Goal: Task Accomplishment & Management: Manage account settings

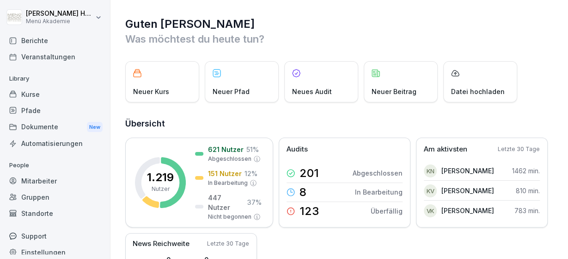
scroll to position [54, 0]
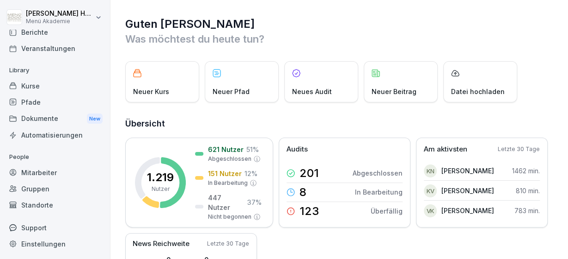
click at [31, 202] on div "Standorte" at bounding box center [55, 205] width 101 height 16
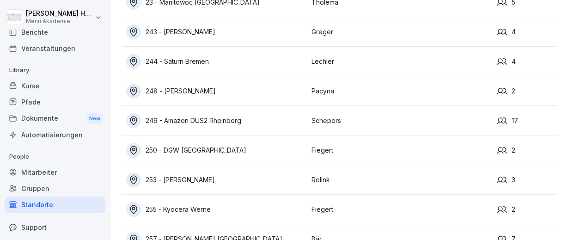
scroll to position [6332, 0]
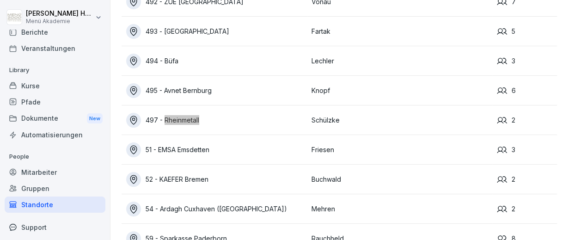
click at [291, 122] on div "497 - Rheinmetall" at bounding box center [216, 120] width 181 height 15
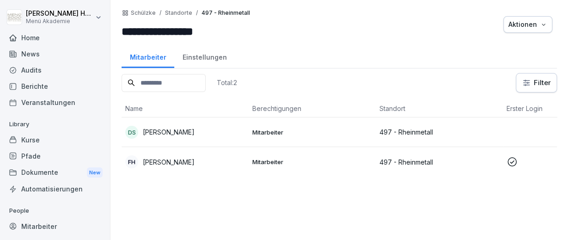
click at [32, 68] on div "Audits" at bounding box center [55, 70] width 101 height 16
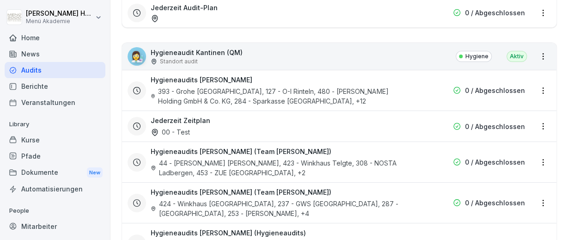
scroll to position [1642, 0]
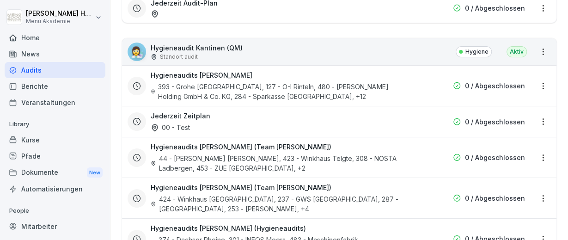
click at [541, 68] on html "[PERSON_NAME] Menü Akademie Home News Audits Berichte Veranstaltungen Library K…" at bounding box center [284, 120] width 568 height 240
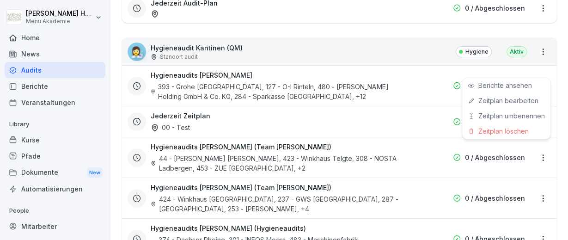
click at [541, 68] on html "[PERSON_NAME] Menü Akademie Home News Audits Berichte Veranstaltungen Library K…" at bounding box center [284, 120] width 568 height 240
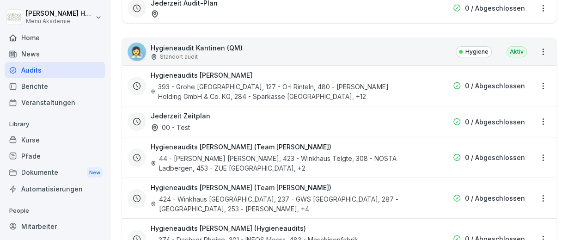
click at [541, 68] on html "[PERSON_NAME] Menü Akademie Home News Audits Berichte Veranstaltungen Library K…" at bounding box center [284, 120] width 568 height 240
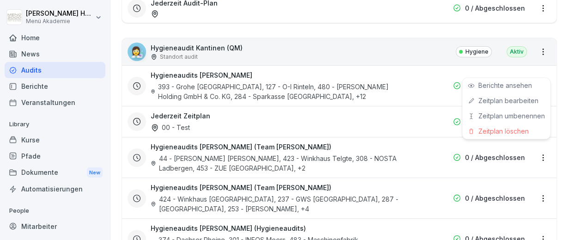
click at [541, 68] on html "[PERSON_NAME] Menü Akademie Home News Audits Berichte Veranstaltungen Library K…" at bounding box center [284, 120] width 568 height 240
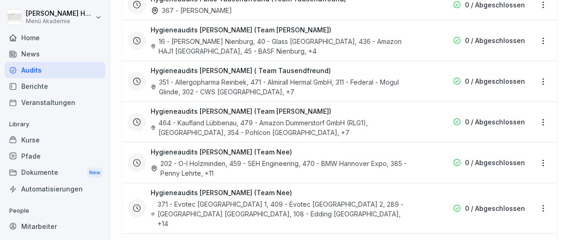
scroll to position [2429, 0]
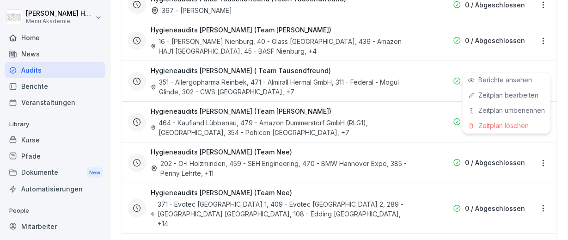
click at [543, 60] on html "[PERSON_NAME] Menü Akademie Home News Audits Berichte Veranstaltungen Library K…" at bounding box center [284, 120] width 568 height 240
click at [568, 65] on html "[PERSON_NAME] Menü Akademie Home News Audits Berichte Veranstaltungen Library K…" at bounding box center [284, 120] width 568 height 240
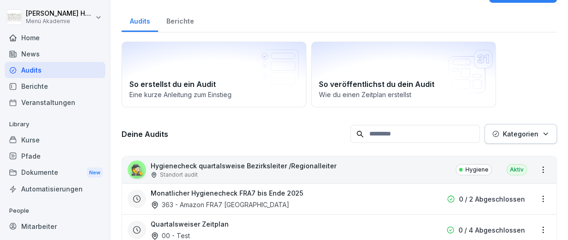
scroll to position [0, 0]
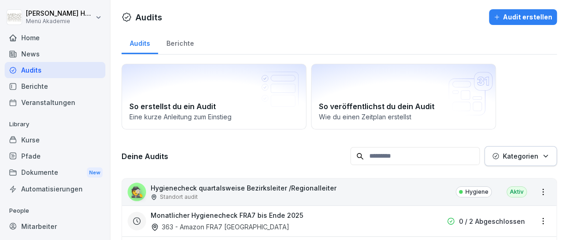
click at [496, 16] on button "Audit erstellen" at bounding box center [523, 17] width 68 height 16
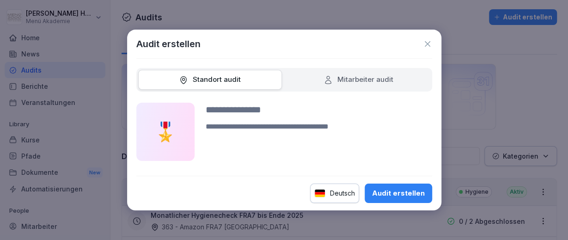
click at [425, 43] on icon at bounding box center [427, 43] width 9 height 9
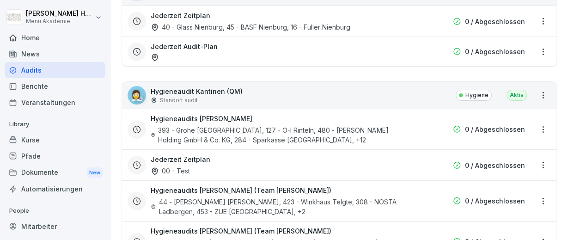
scroll to position [1618, 0]
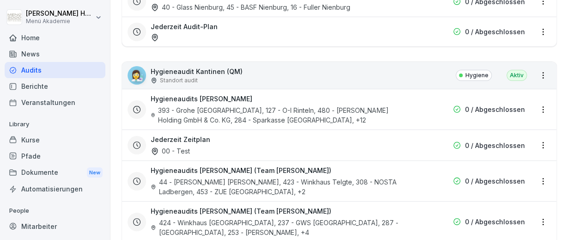
click at [542, 57] on html "[PERSON_NAME] Menü Akademie Home News Audits Berichte Veranstaltungen Library K…" at bounding box center [284, 120] width 568 height 240
click at [313, 58] on html "[PERSON_NAME] Menü Akademie Home News Audits Berichte Veranstaltungen Library K…" at bounding box center [284, 120] width 568 height 240
click at [313, 62] on div "👩‍🔬 Hygieneaudit Kantinen (QM) Standort audit Hygiene Aktiv" at bounding box center [339, 75] width 435 height 27
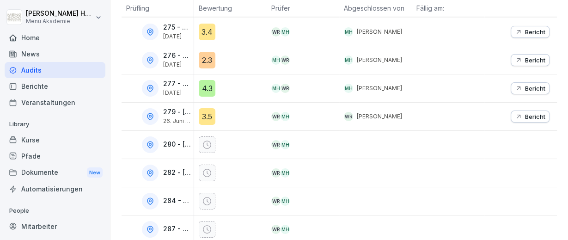
scroll to position [154, 0]
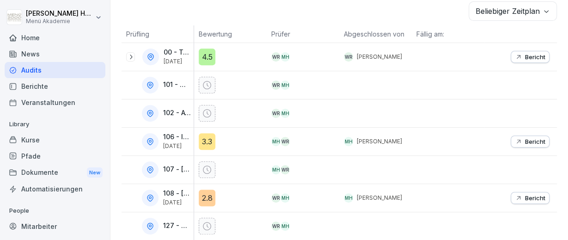
click at [479, 9] on body "**********" at bounding box center [284, 120] width 568 height 240
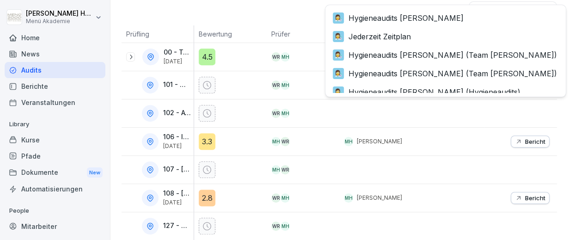
scroll to position [415, 0]
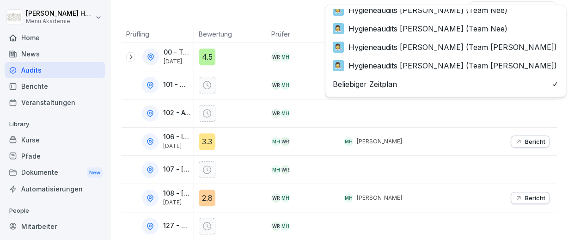
click at [259, 11] on html "**********" at bounding box center [284, 120] width 568 height 240
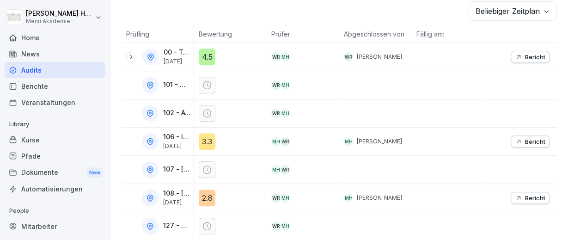
scroll to position [154, 0]
click at [471, 6] on body "**********" at bounding box center [284, 120] width 568 height 240
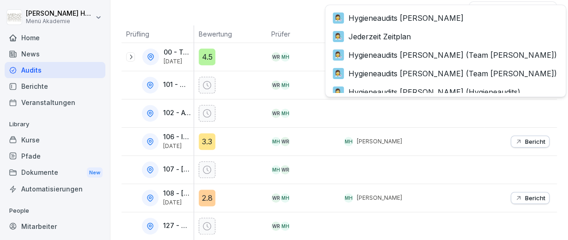
scroll to position [415, 0]
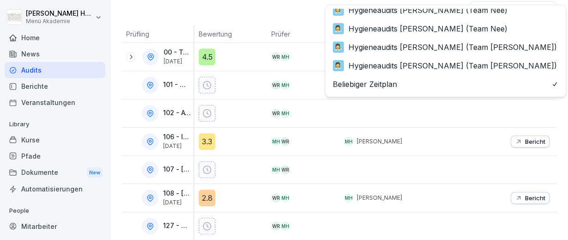
click at [257, 12] on html "**********" at bounding box center [284, 120] width 568 height 240
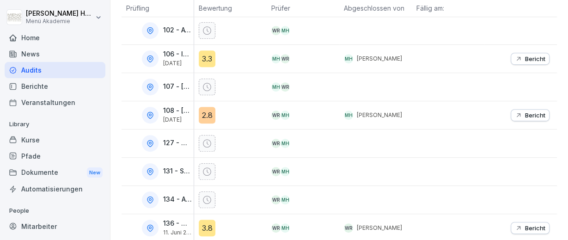
scroll to position [0, 0]
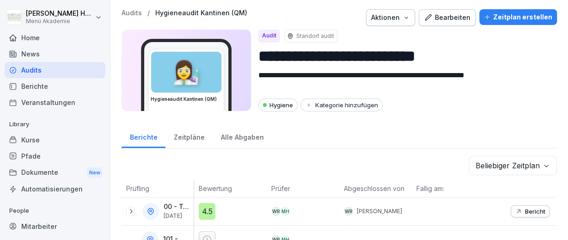
click at [130, 12] on p "Audits" at bounding box center [132, 13] width 20 height 8
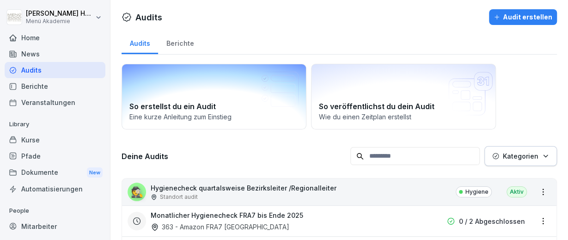
click at [279, 88] on icon at bounding box center [279, 92] width 40 height 40
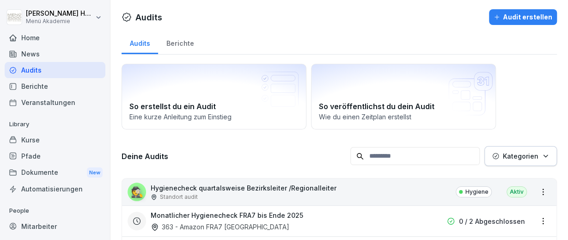
click at [523, 19] on div "Audit erstellen" at bounding box center [523, 17] width 59 height 10
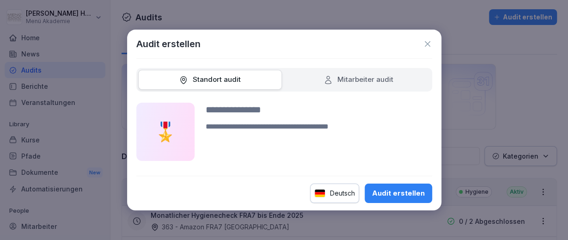
click at [345, 80] on div "Mitarbeiter audit" at bounding box center [359, 79] width 70 height 11
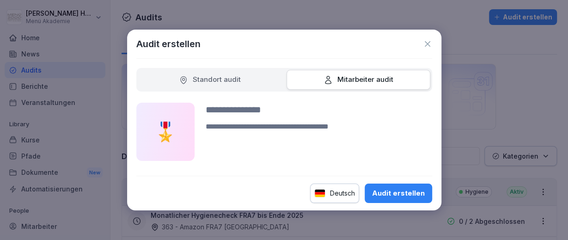
click at [225, 81] on div "Standort audit" at bounding box center [210, 79] width 62 height 11
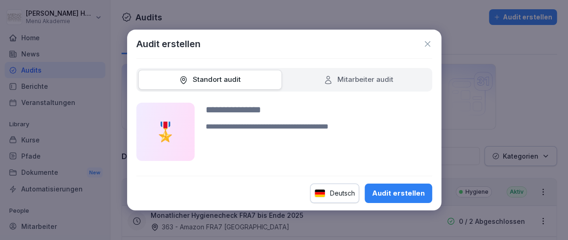
click at [232, 131] on textarea at bounding box center [319, 141] width 227 height 40
type textarea "**********"
click at [395, 189] on div "Audit erstellen" at bounding box center [398, 193] width 53 height 10
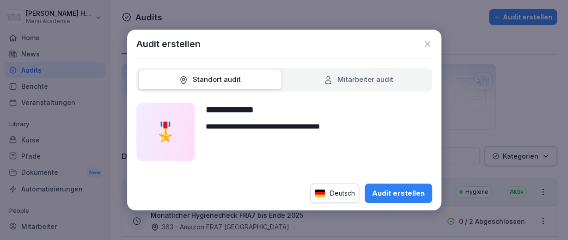
type input "**********"
click at [386, 196] on div "Audit erstellen" at bounding box center [398, 193] width 53 height 10
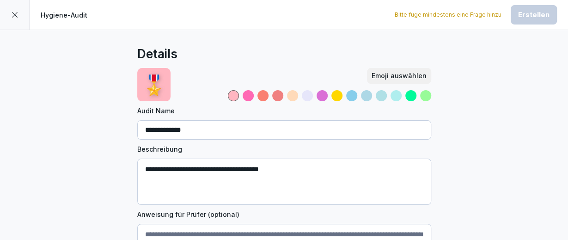
click at [17, 14] on icon at bounding box center [14, 14] width 7 height 7
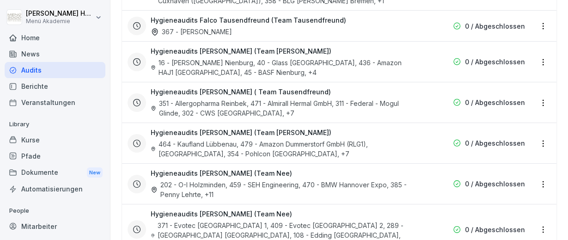
scroll to position [2413, 0]
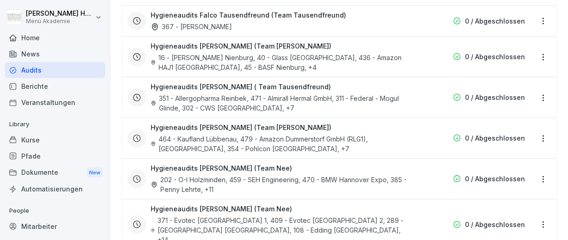
click at [303, 134] on div "464 - Kaufland Lübbenau, 479 - Amazon Dummerstorf GmbH (RLG1), 370 - [GEOGRAPHI…" at bounding box center [280, 143] width 259 height 19
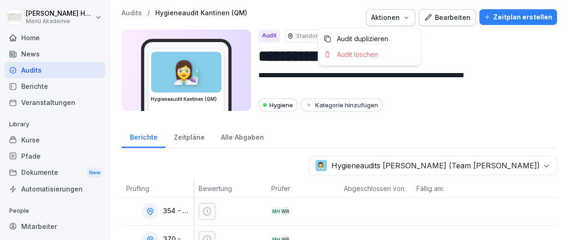
click at [410, 19] on icon "button" at bounding box center [406, 17] width 7 height 7
click at [378, 38] on p "Audit duplizieren" at bounding box center [362, 39] width 51 height 8
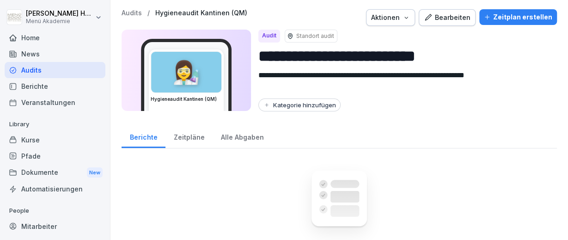
click at [306, 34] on p "Standort audit" at bounding box center [315, 36] width 38 height 8
click at [289, 36] on icon at bounding box center [290, 36] width 6 height 6
click at [304, 35] on p "Standort audit" at bounding box center [315, 36] width 38 height 8
click at [259, 58] on input "**********" at bounding box center [404, 56] width 291 height 24
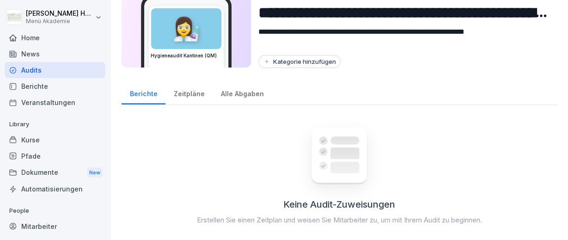
scroll to position [58, 0]
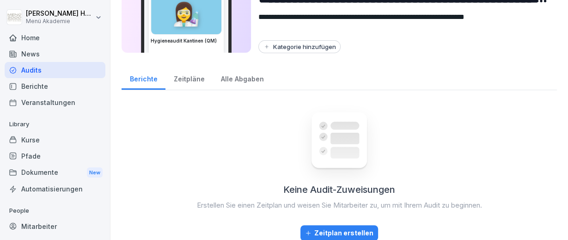
type input "**********"
click at [185, 79] on div "Zeitpläne" at bounding box center [189, 78] width 47 height 24
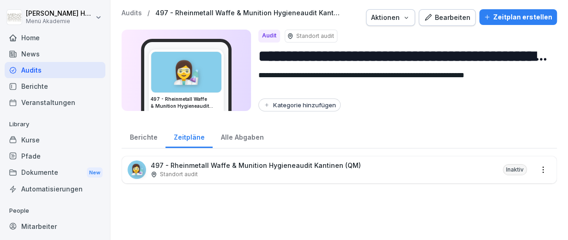
click at [308, 35] on p "Standort audit" at bounding box center [315, 36] width 38 height 8
click at [443, 14] on div "Bearbeiten" at bounding box center [447, 17] width 47 height 10
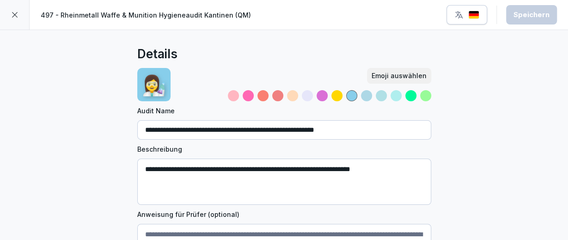
click at [17, 18] on div at bounding box center [15, 15] width 30 height 30
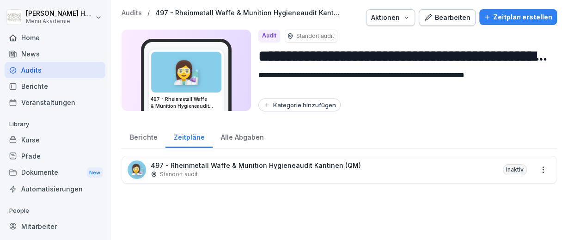
click at [291, 37] on icon at bounding box center [290, 36] width 6 height 6
click at [311, 36] on p "Standort audit" at bounding box center [315, 36] width 38 height 8
click at [367, 34] on div "Audit Standort audit" at bounding box center [404, 36] width 291 height 13
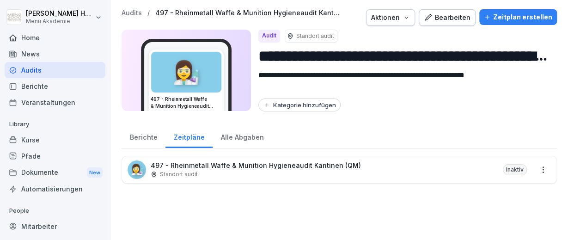
click at [515, 166] on div "Inaktiv" at bounding box center [515, 169] width 24 height 11
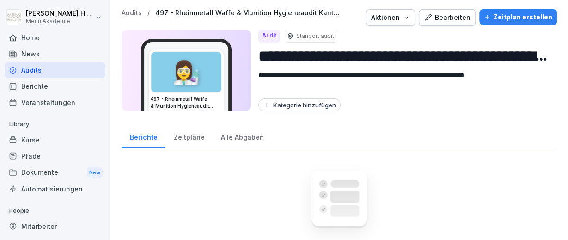
scroll to position [58, 0]
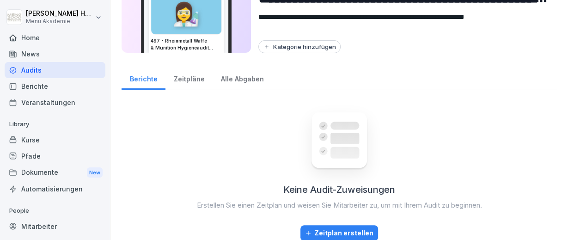
click at [193, 80] on div "Zeitpläne" at bounding box center [189, 78] width 47 height 24
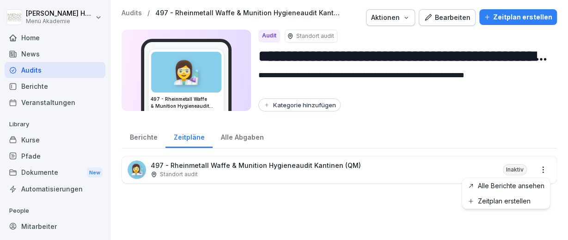
click at [544, 172] on html "**********" at bounding box center [284, 120] width 568 height 240
click at [0, 0] on link "Zeitplan erstellen" at bounding box center [0, 0] width 0 height 0
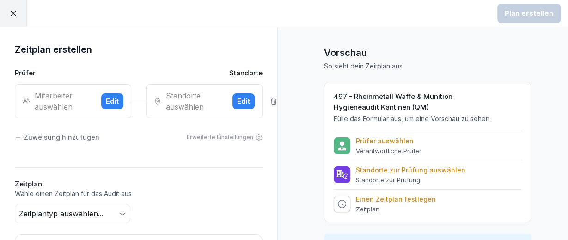
click at [63, 104] on div "Mitarbeiter auswählen" at bounding box center [58, 101] width 71 height 22
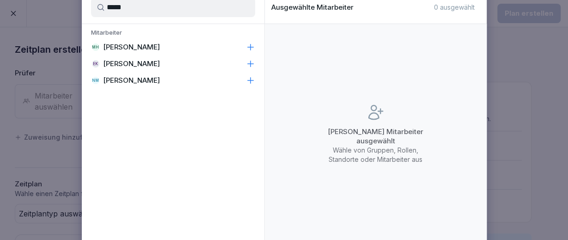
click at [249, 45] on icon at bounding box center [250, 47] width 9 height 9
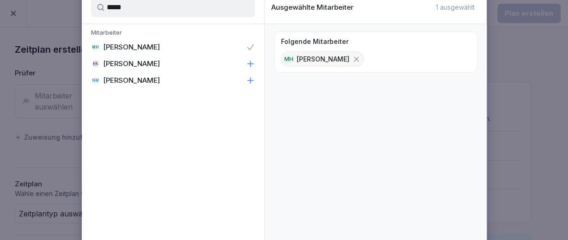
click at [167, 12] on input "*****" at bounding box center [173, 7] width 164 height 19
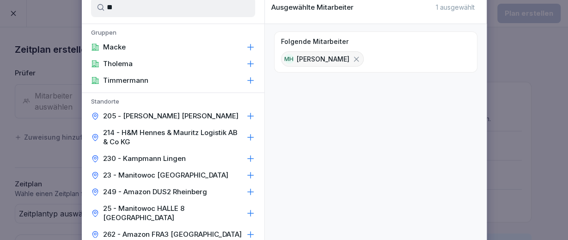
type input "*"
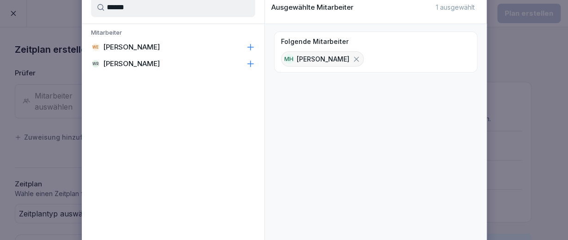
type input "******"
click at [252, 66] on icon at bounding box center [250, 63] width 9 height 9
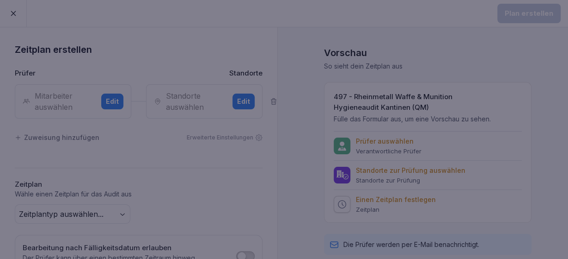
click at [526, 179] on div at bounding box center [284, 129] width 568 height 259
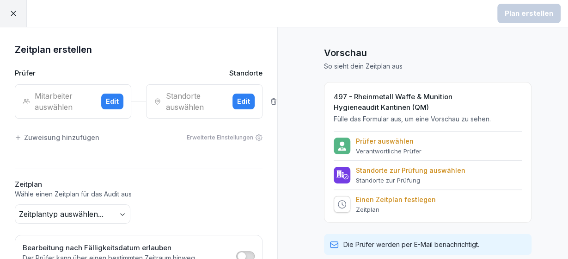
click at [82, 99] on div "Mitarbeiter auswählen" at bounding box center [58, 101] width 71 height 22
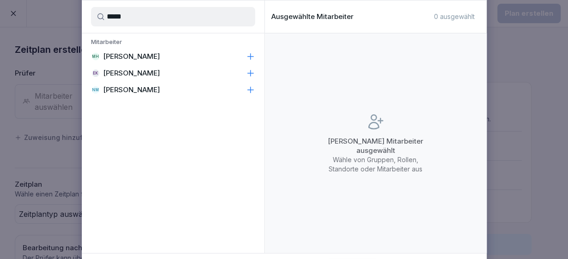
click at [256, 52] on div "[PERSON_NAME]" at bounding box center [173, 56] width 183 height 17
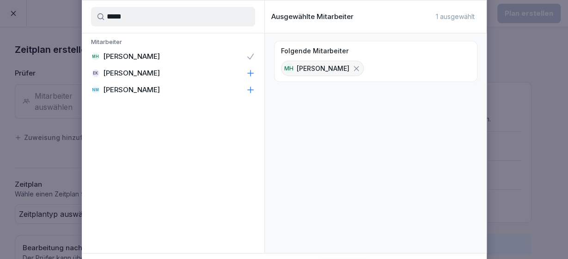
click at [159, 19] on input "*****" at bounding box center [173, 16] width 164 height 19
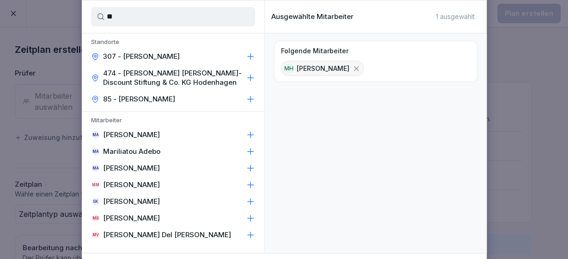
type input "*"
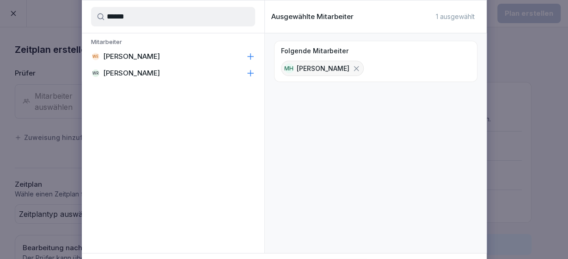
type input "******"
click at [247, 73] on icon at bounding box center [250, 72] width 9 height 9
click at [329, 70] on p "[PERSON_NAME]" at bounding box center [323, 68] width 53 height 10
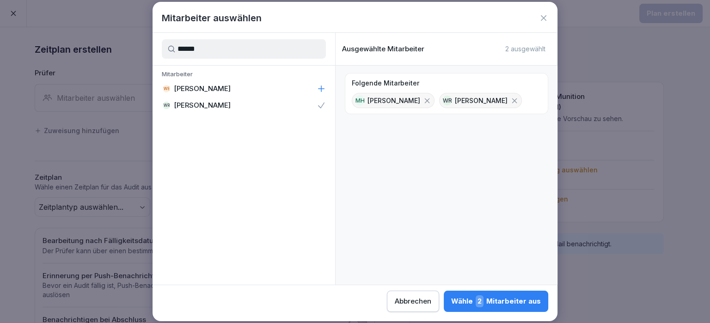
click at [476, 258] on span "2" at bounding box center [480, 302] width 8 height 12
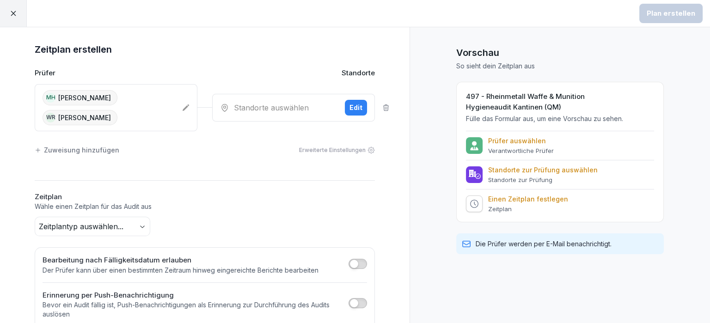
click at [355, 109] on div "Edit" at bounding box center [356, 108] width 13 height 10
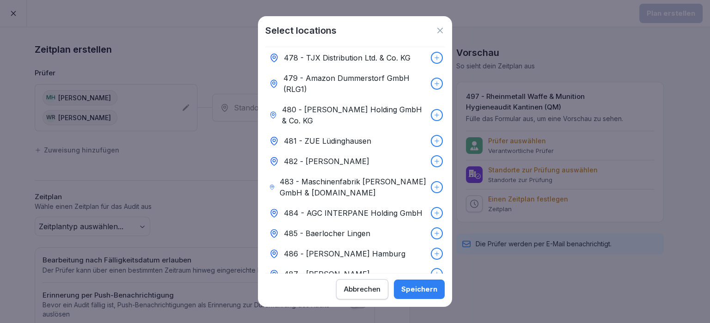
scroll to position [4402, 0]
click at [417, 258] on div "Speichern" at bounding box center [419, 289] width 36 height 10
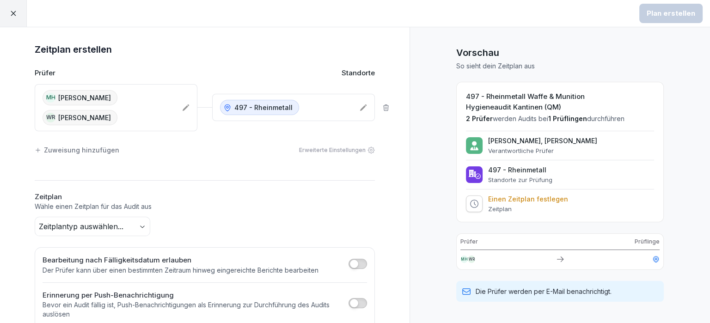
click at [135, 226] on body "Plan erstellen Zeitplan erstellen Prüfer Standorte [PERSON_NAME] [PERSON_NAME] …" at bounding box center [355, 161] width 710 height 323
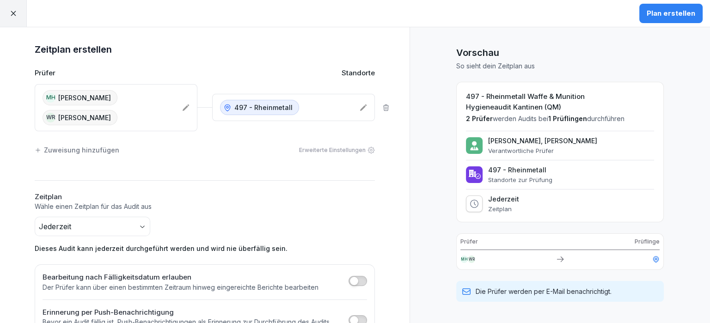
scroll to position [69, 0]
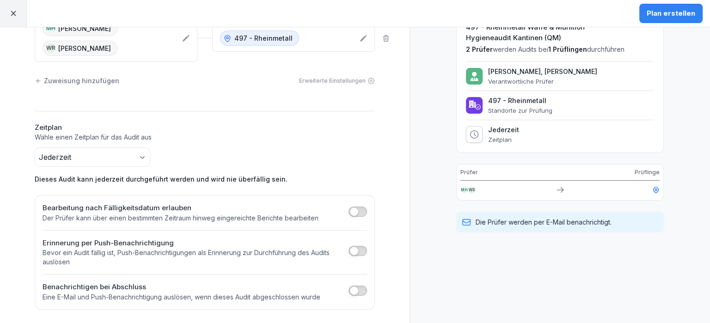
click at [364, 258] on button "button" at bounding box center [358, 291] width 18 height 10
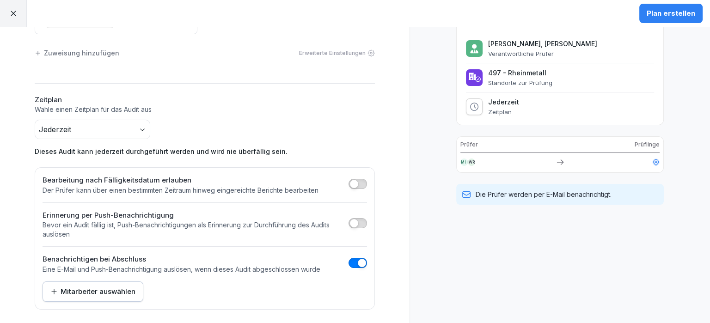
click at [104, 258] on div "Mitarbeiter auswählen" at bounding box center [92, 292] width 85 height 10
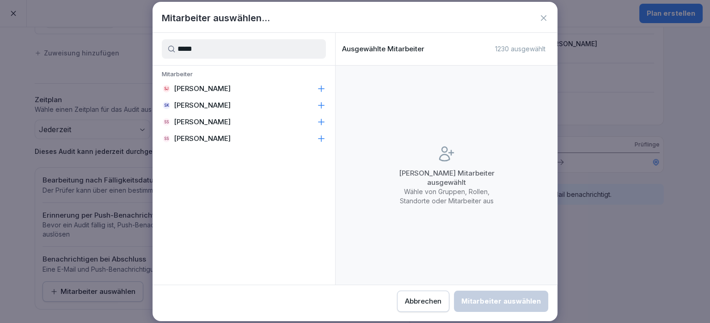
click at [325, 142] on icon at bounding box center [321, 138] width 9 height 9
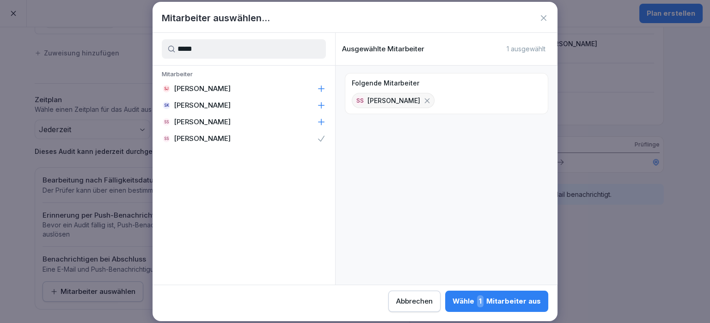
click at [208, 47] on input "*****" at bounding box center [244, 48] width 164 height 19
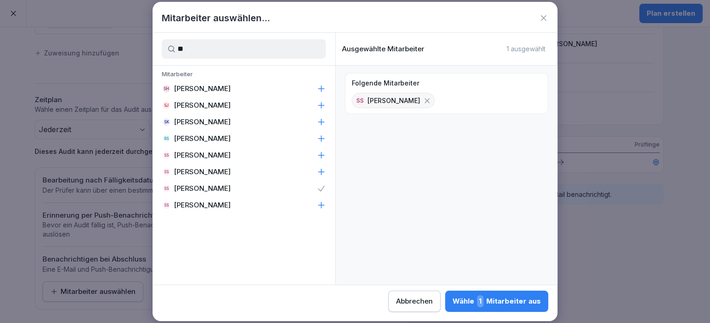
type input "*"
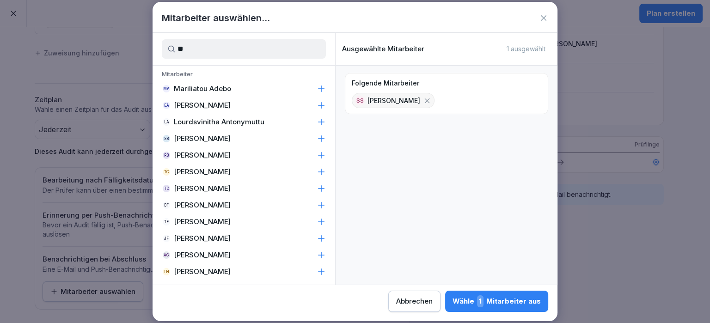
type input "*"
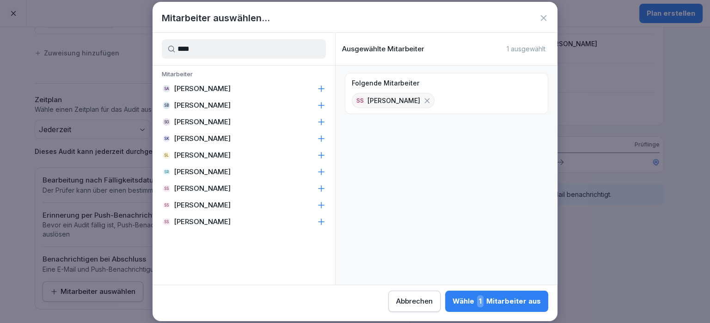
type input "****"
click at [318, 175] on icon at bounding box center [321, 171] width 9 height 9
click at [451, 258] on div "Wähle 2 Mitarbeiter aus" at bounding box center [496, 302] width 90 height 12
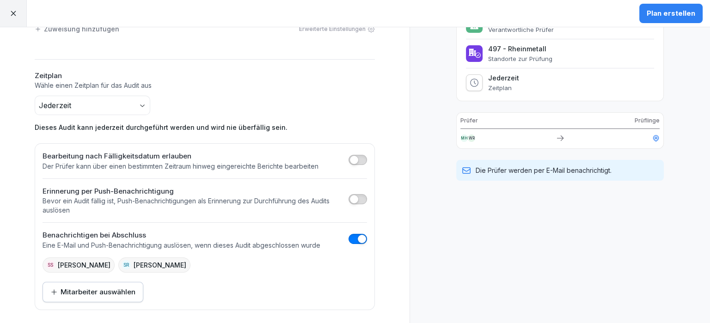
scroll to position [0, 0]
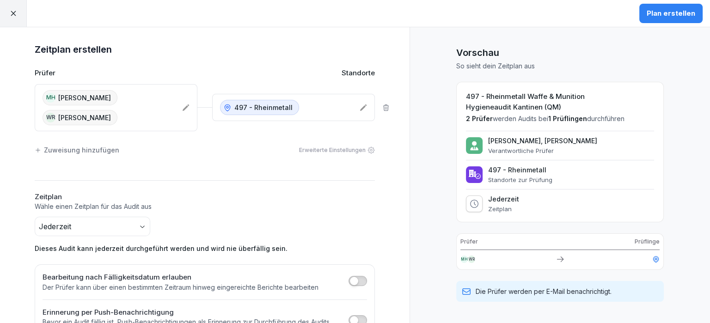
click at [568, 11] on div "Plan erstellen" at bounding box center [671, 13] width 49 height 10
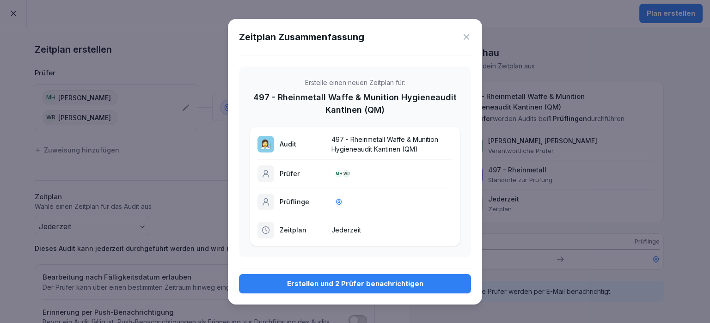
click at [357, 258] on div "Erstellen und 2 Prüfer benachrichtigen" at bounding box center [354, 284] width 217 height 10
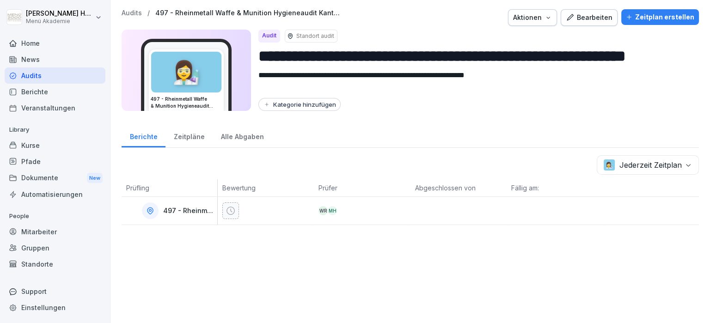
click at [568, 15] on div "Bearbeiten" at bounding box center [589, 17] width 47 height 10
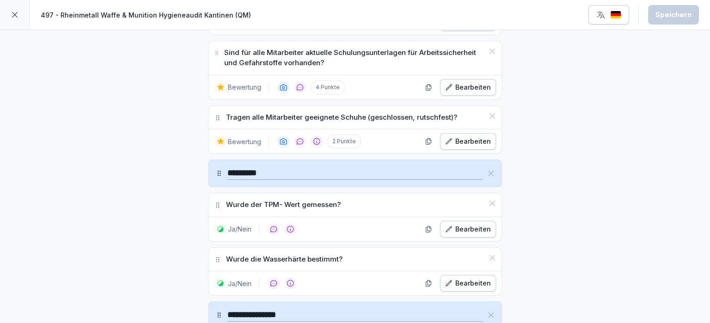
scroll to position [4285, 0]
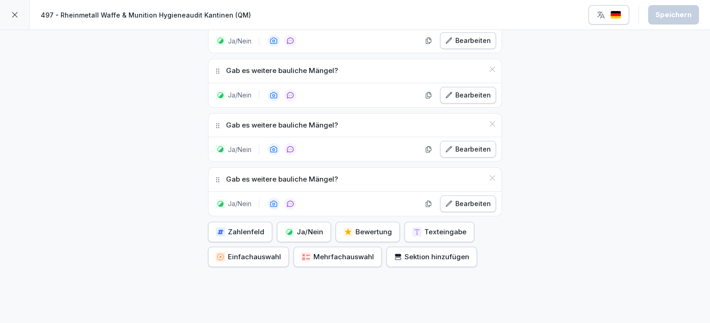
click at [18, 18] on div at bounding box center [15, 15] width 30 height 30
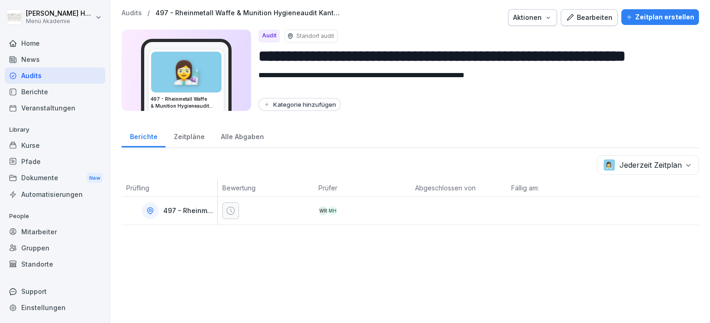
click at [551, 17] on icon "button" at bounding box center [548, 17] width 7 height 7
click at [503, 52] on p "Audit löschen" at bounding box center [499, 55] width 41 height 8
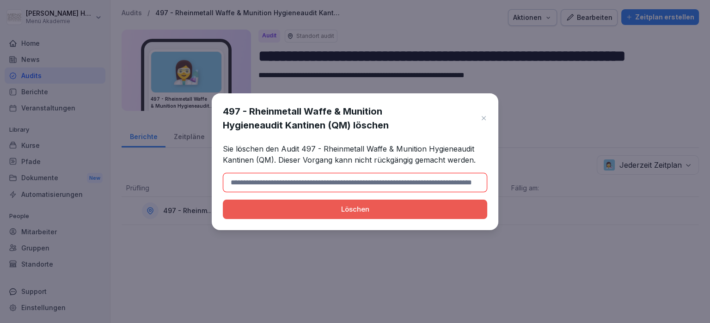
click at [347, 203] on button "Löschen" at bounding box center [355, 209] width 265 height 19
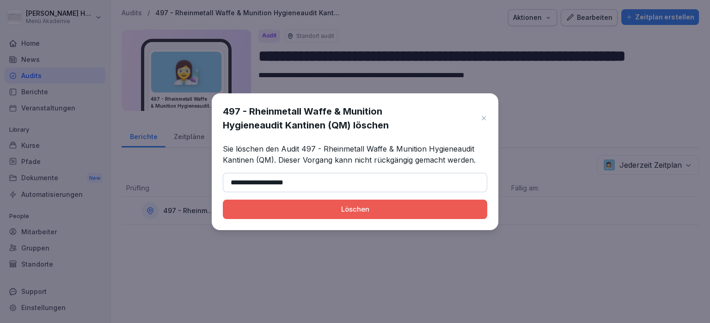
click at [388, 215] on button "Löschen" at bounding box center [355, 209] width 265 height 19
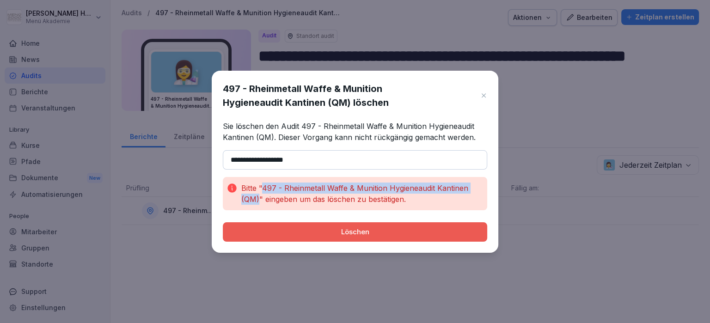
drag, startPoint x: 264, startPoint y: 187, endPoint x: 260, endPoint y: 198, distance: 11.3
click at [260, 198] on p "Bitte "497 - Rheinmetall Waffe & Munition Hygieneaudit Kantinen (QM)" eingeben …" at bounding box center [362, 194] width 242 height 22
copy p "497 - Rheinmetall Waffe & Munition Hygieneaudit Kantinen (QM)"
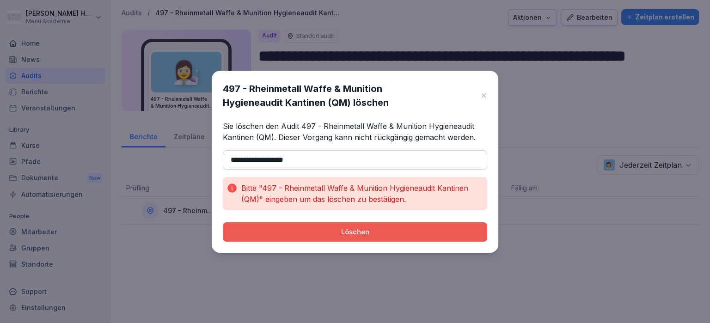
drag, startPoint x: 300, startPoint y: 163, endPoint x: 196, endPoint y: 161, distance: 104.1
click at [223, 161] on input "**********" at bounding box center [355, 159] width 265 height 19
paste input "**********"
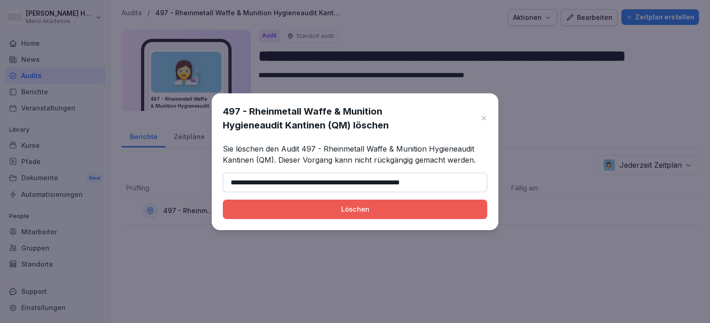
type input "**********"
click at [256, 210] on div "Löschen" at bounding box center [355, 209] width 250 height 10
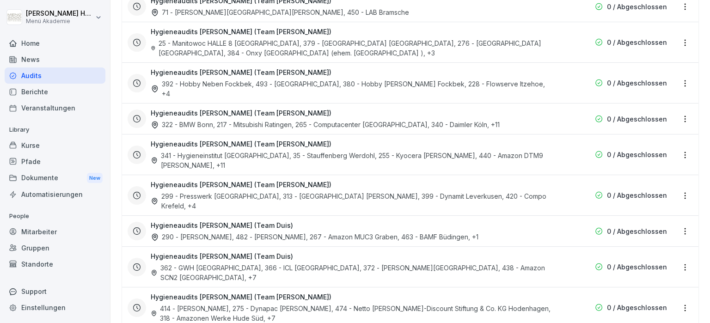
scroll to position [2021, 0]
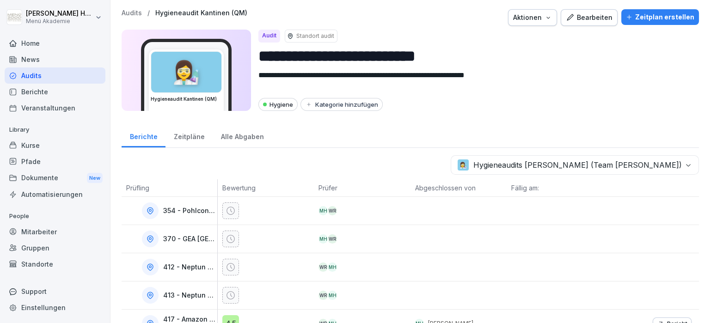
click at [568, 164] on body "**********" at bounding box center [355, 161] width 710 height 323
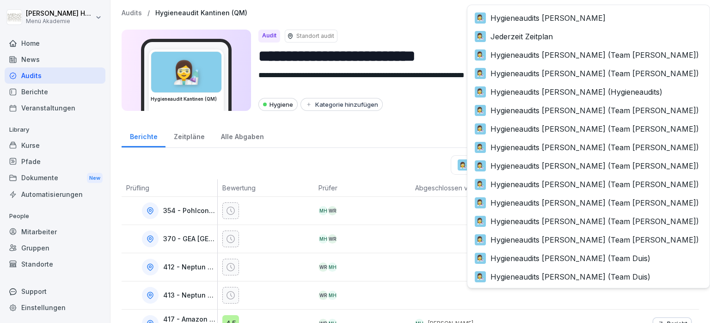
scroll to position [224, 0]
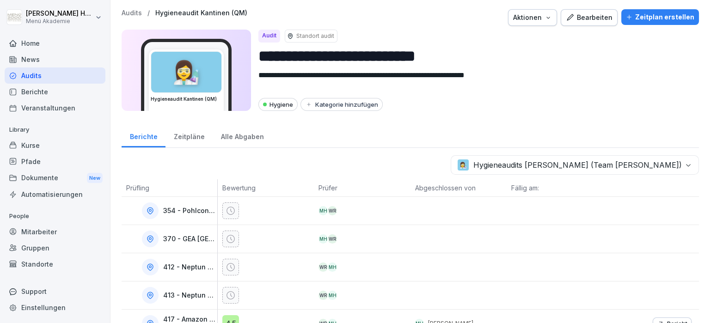
click at [324, 105] on div "Kategorie hinzufügen" at bounding box center [341, 104] width 73 height 7
click at [302, 141] on div "Hygiene" at bounding box center [319, 143] width 82 height 8
click at [416, 124] on div "Berichte Zeitpläne Alle Abgaben" at bounding box center [411, 136] width 578 height 24
click at [568, 18] on div "Zeitplan erstellen" at bounding box center [660, 17] width 68 height 10
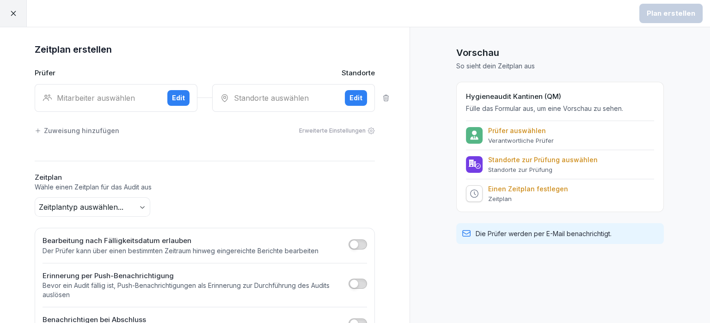
click at [354, 95] on div "Edit" at bounding box center [356, 98] width 13 height 10
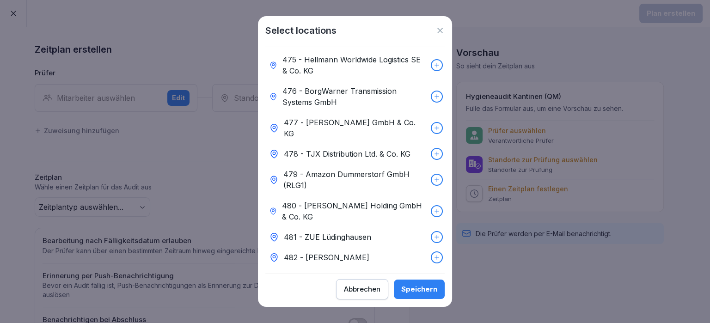
scroll to position [4436, 0]
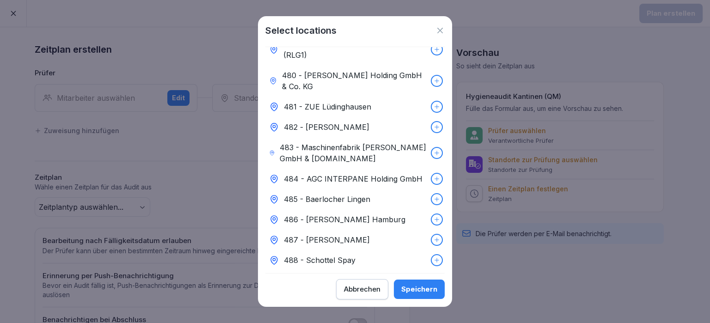
click at [420, 258] on button "Speichern" at bounding box center [419, 289] width 51 height 19
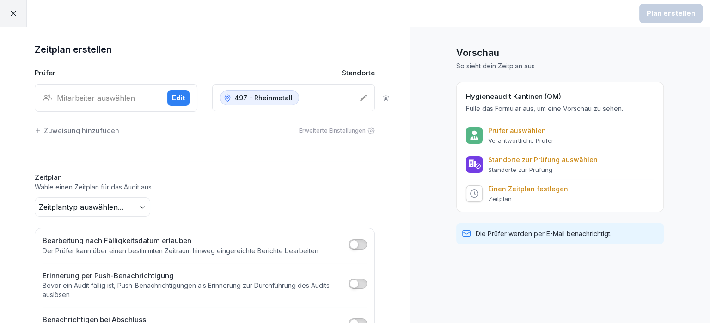
click at [106, 105] on div "Mitarbeiter auswählen Edit" at bounding box center [116, 98] width 163 height 28
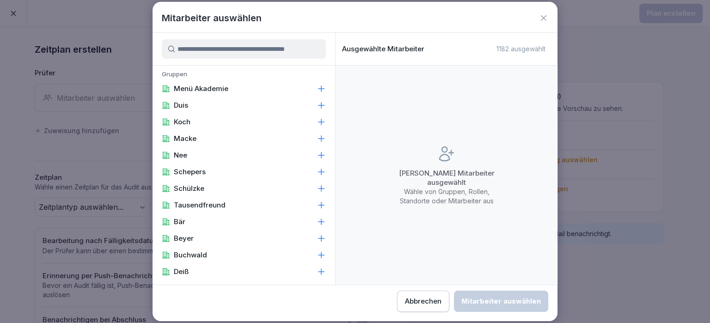
click at [213, 52] on input at bounding box center [244, 48] width 164 height 19
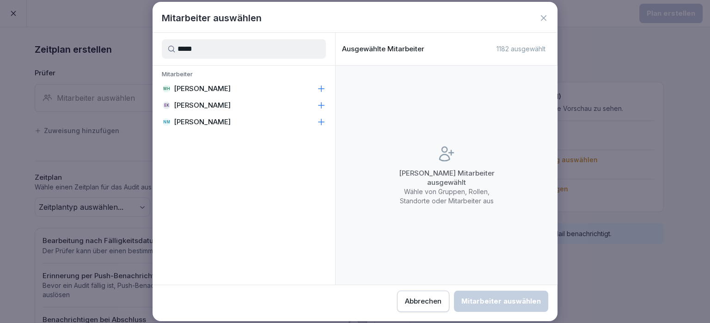
click at [218, 87] on p "[PERSON_NAME]" at bounding box center [202, 88] width 57 height 9
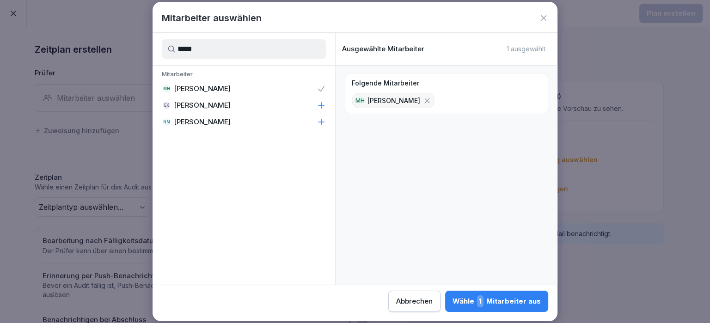
drag, startPoint x: 227, startPoint y: 57, endPoint x: 158, endPoint y: 53, distance: 69.0
click at [162, 53] on input "*****" at bounding box center [244, 48] width 164 height 19
type input "******"
click at [192, 107] on p "[PERSON_NAME]" at bounding box center [202, 105] width 57 height 9
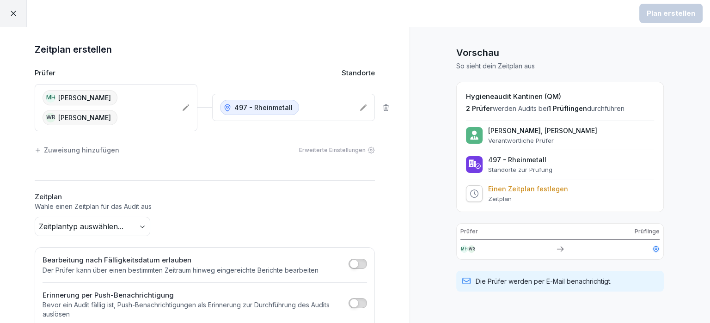
click at [140, 218] on body "Plan erstellen Zeitplan erstellen Prüfer Standorte [PERSON_NAME] [PERSON_NAME] …" at bounding box center [355, 161] width 710 height 323
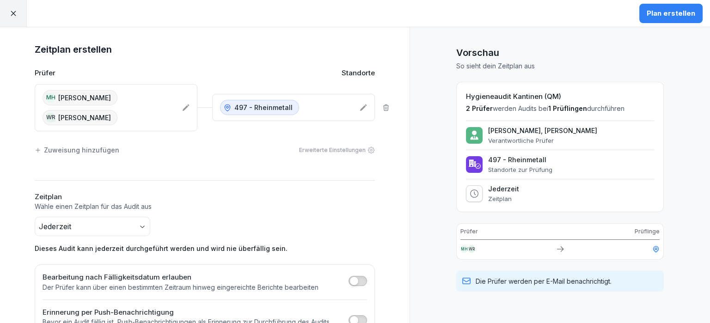
scroll to position [69, 0]
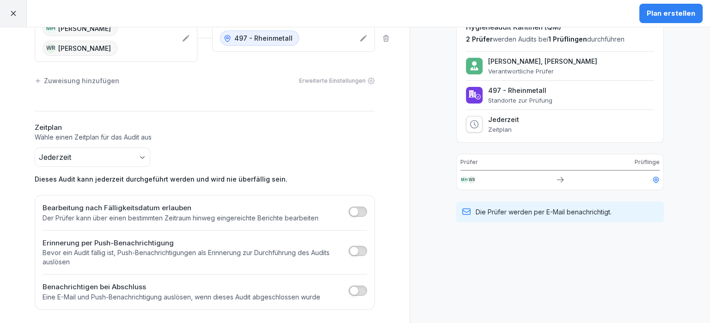
click at [359, 293] on button "button" at bounding box center [358, 291] width 18 height 10
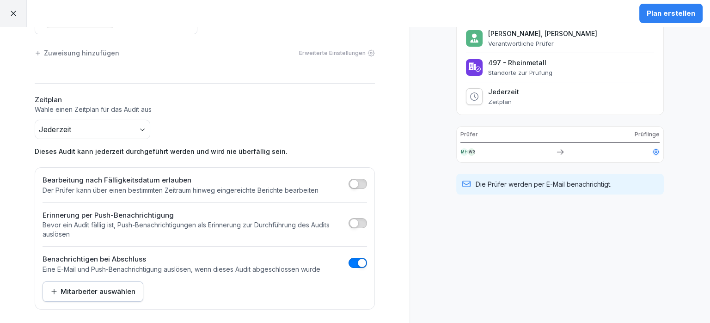
click at [122, 295] on div "Mitarbeiter auswählen" at bounding box center [92, 292] width 85 height 10
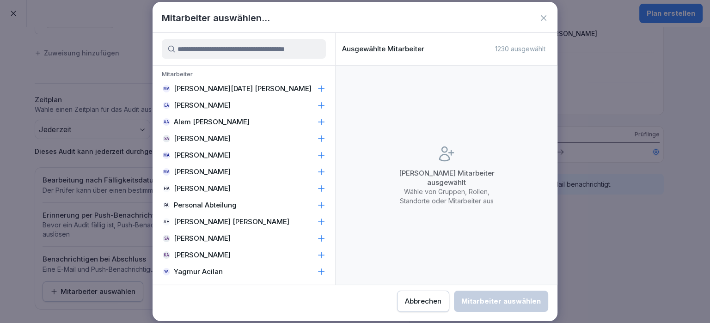
click at [234, 50] on input at bounding box center [244, 48] width 164 height 19
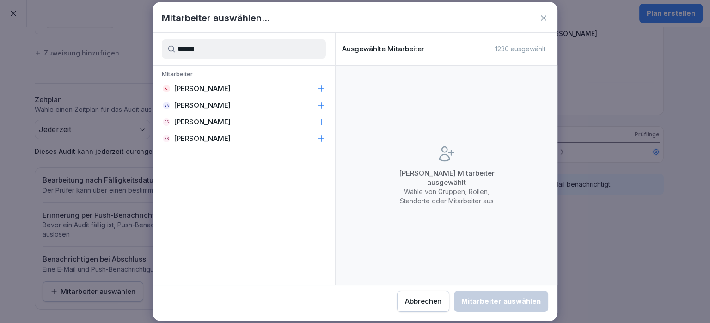
click at [320, 140] on icon at bounding box center [321, 138] width 9 height 9
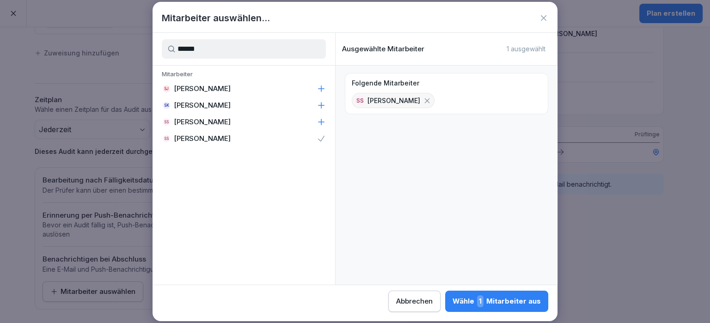
drag, startPoint x: 202, startPoint y: 49, endPoint x: 165, endPoint y: 52, distance: 37.1
click at [165, 52] on input "******" at bounding box center [244, 48] width 164 height 19
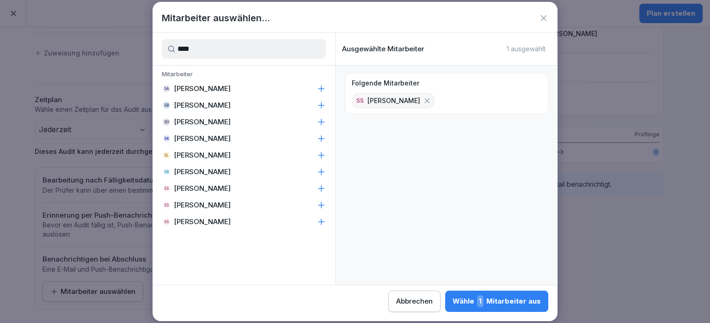
type input "****"
click at [319, 171] on icon at bounding box center [321, 171] width 9 height 9
click at [451, 298] on div "Wähle 2 Mitarbeiter aus" at bounding box center [496, 302] width 90 height 12
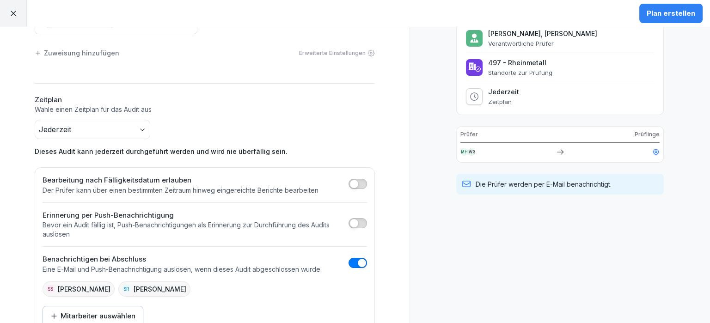
click at [665, 12] on div "Plan erstellen" at bounding box center [671, 13] width 49 height 10
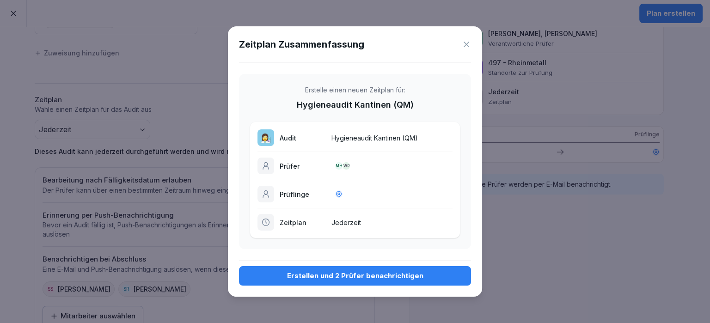
click at [349, 275] on div "Erstellen und 2 Prüfer benachrichtigen" at bounding box center [354, 276] width 217 height 10
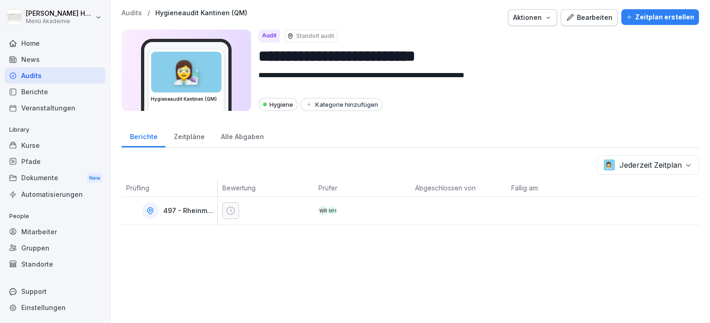
click at [187, 135] on div "Zeitpläne" at bounding box center [189, 136] width 47 height 24
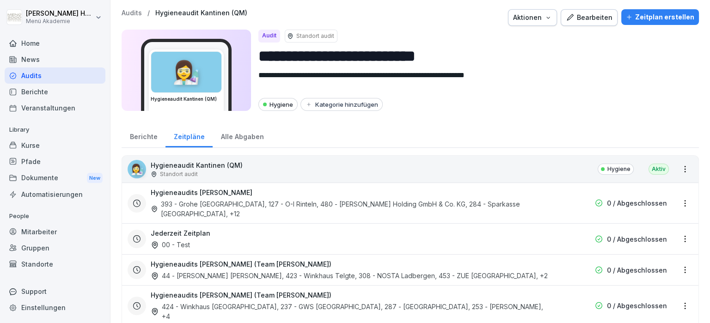
click at [143, 132] on div "Berichte" at bounding box center [144, 136] width 44 height 24
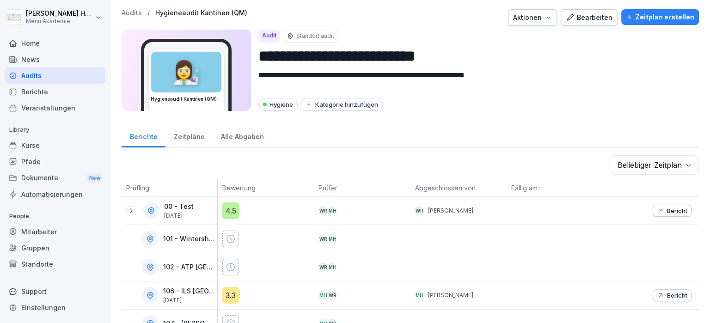
click at [34, 74] on div "Audits" at bounding box center [55, 76] width 101 height 16
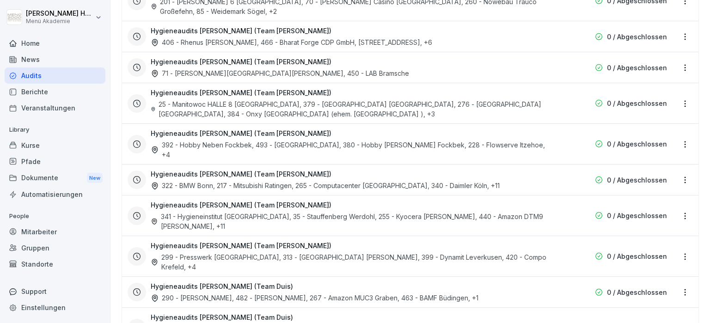
scroll to position [2052, 0]
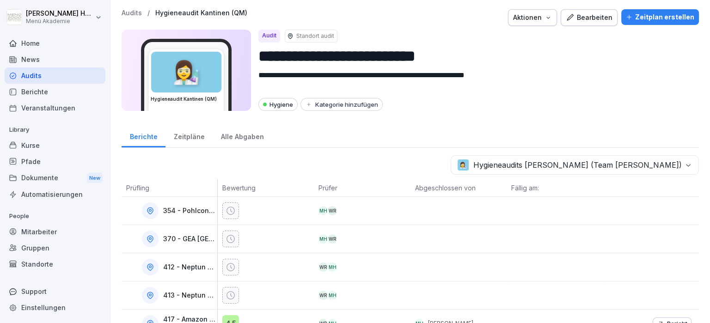
click at [184, 137] on div "Zeitpläne" at bounding box center [189, 136] width 47 height 24
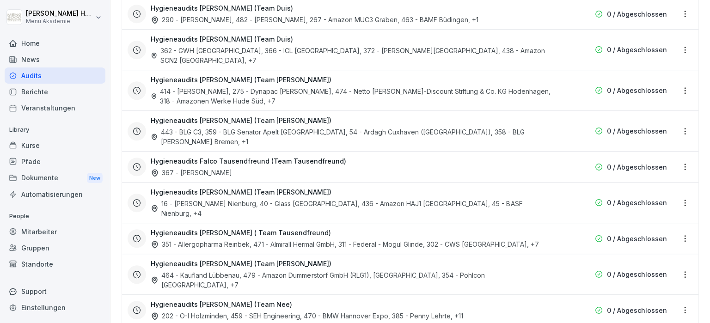
scroll to position [738, 0]
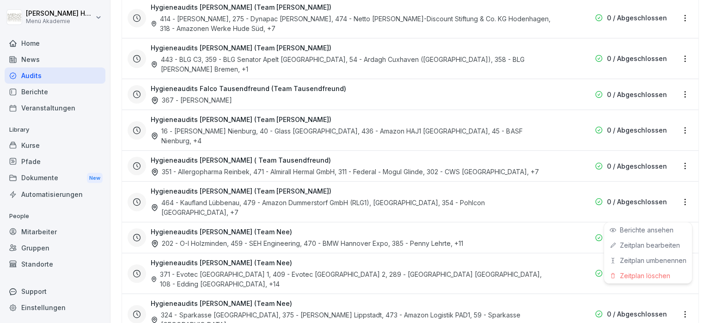
click at [685, 296] on html "**********" at bounding box center [355, 161] width 710 height 323
click at [649, 277] on div "Zeitplan löschen" at bounding box center [648, 275] width 88 height 15
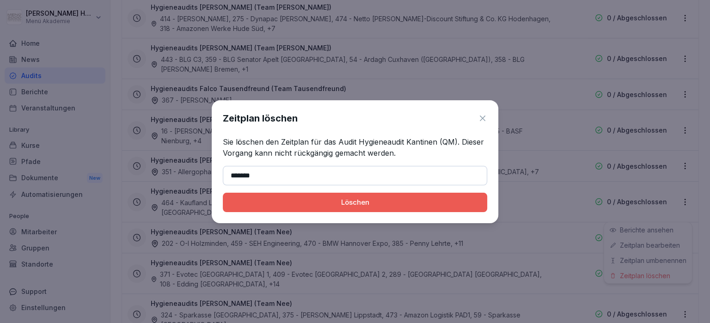
type input "*******"
click at [290, 196] on button "Löschen" at bounding box center [355, 202] width 265 height 19
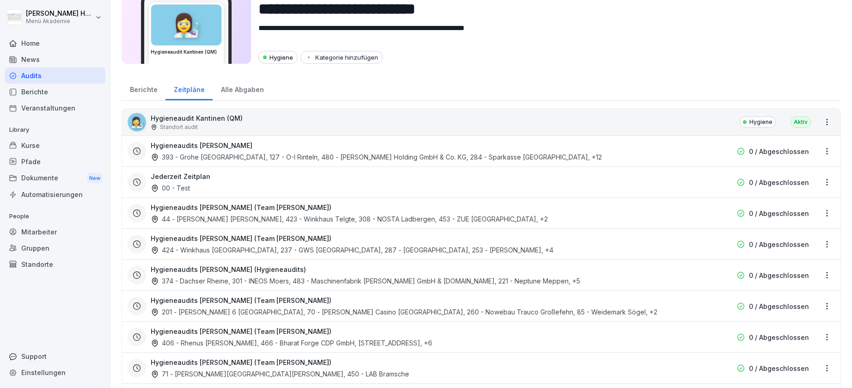
scroll to position [0, 0]
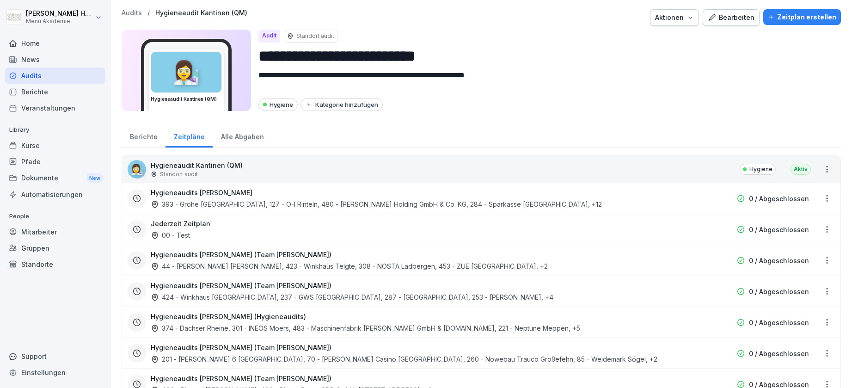
click at [594, 85] on textarea "**********" at bounding box center [546, 81] width 575 height 23
click at [534, 128] on div "Berichte Zeitpläne Alle Abgaben" at bounding box center [482, 136] width 720 height 24
click at [710, 17] on div "Zeitplan erstellen" at bounding box center [802, 17] width 68 height 10
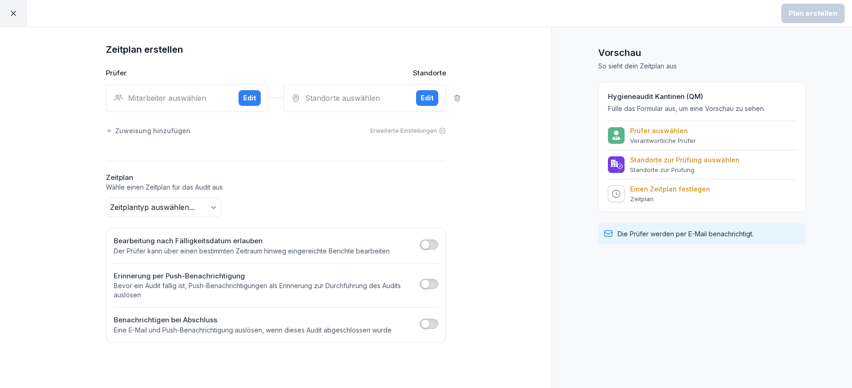
click at [352, 107] on div "Standorte auswählen Edit" at bounding box center [364, 98] width 163 height 28
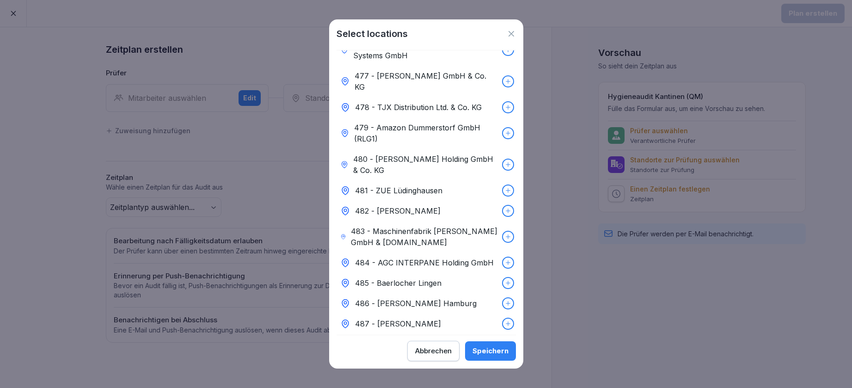
scroll to position [4367, 0]
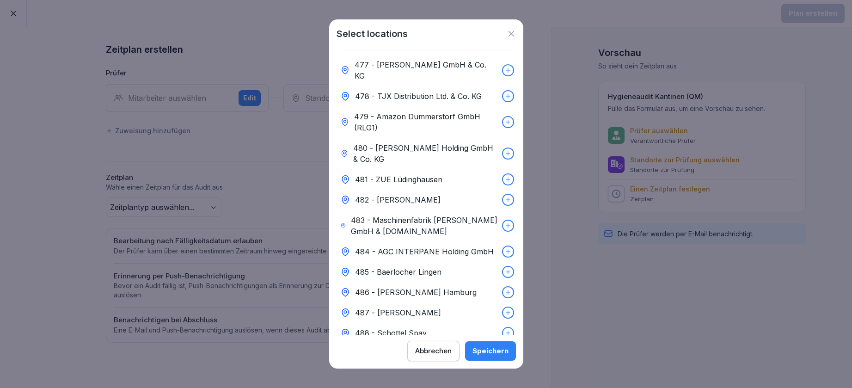
click at [511, 35] on icon at bounding box center [512, 34] width 6 height 6
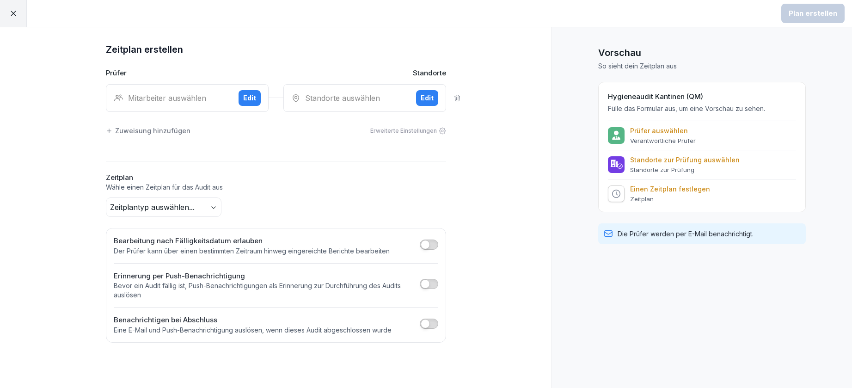
click at [427, 91] on button "Edit" at bounding box center [427, 98] width 22 height 16
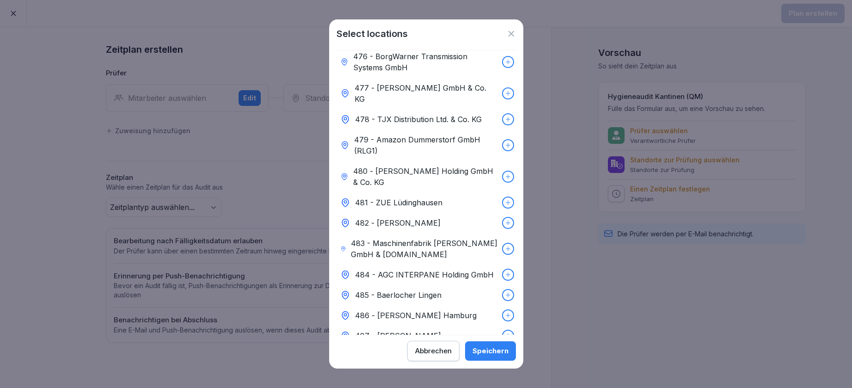
scroll to position [4343, 0]
click at [431, 323] on div "Abbrechen" at bounding box center [433, 351] width 37 height 10
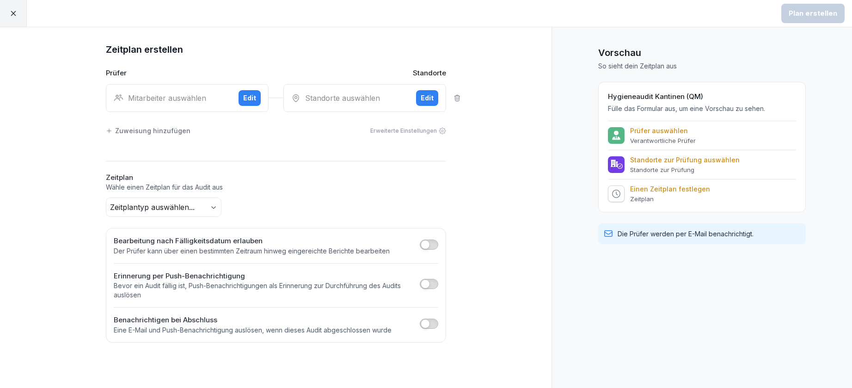
click at [17, 13] on icon at bounding box center [13, 13] width 8 height 8
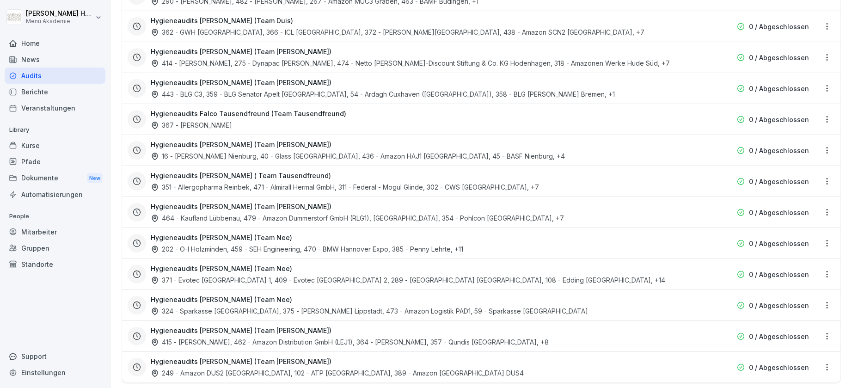
scroll to position [585, 0]
